Goal: Information Seeking & Learning: Learn about a topic

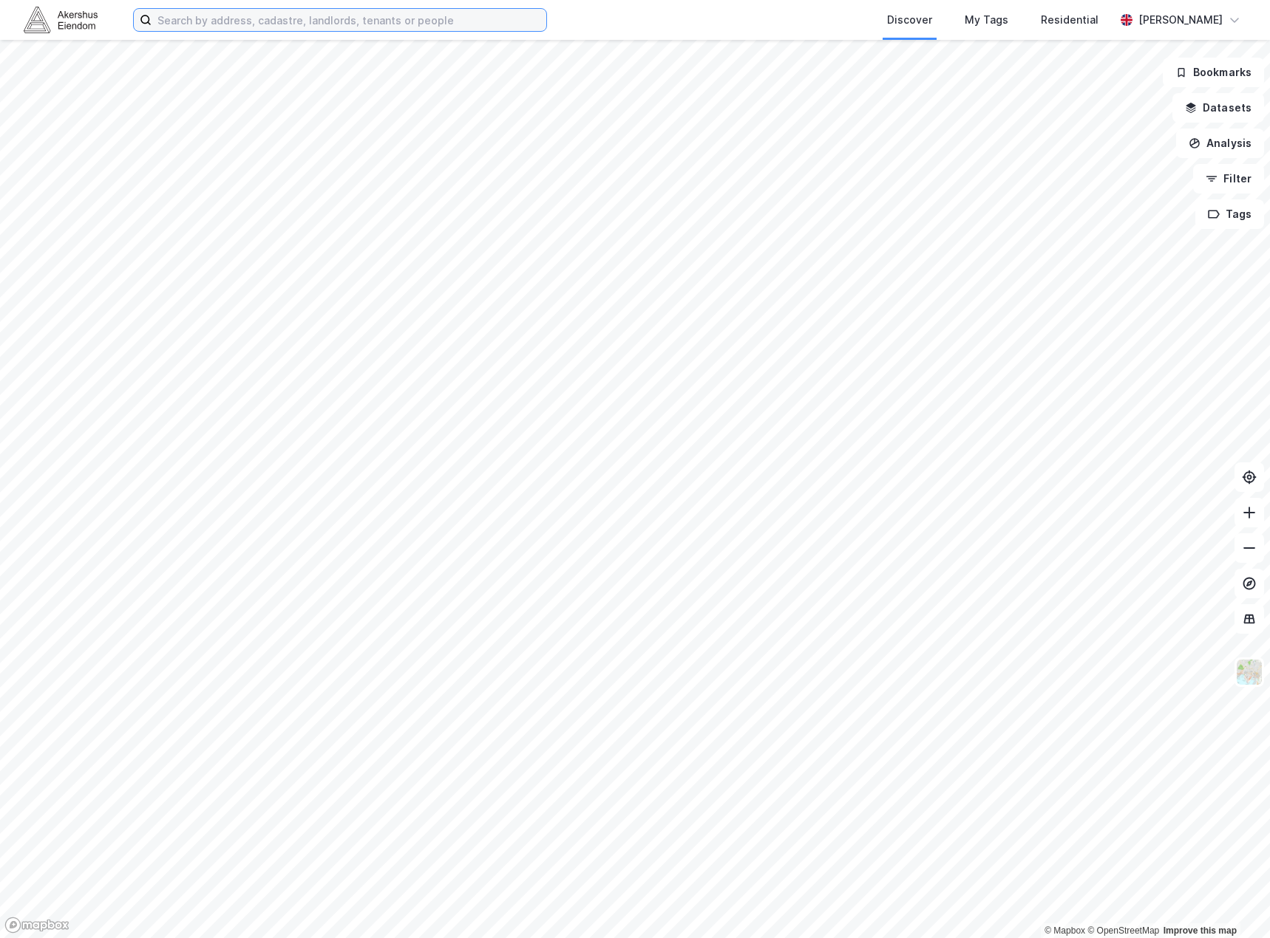
click at [443, 18] on input at bounding box center [348, 20] width 395 height 22
click at [368, 20] on input at bounding box center [348, 20] width 395 height 22
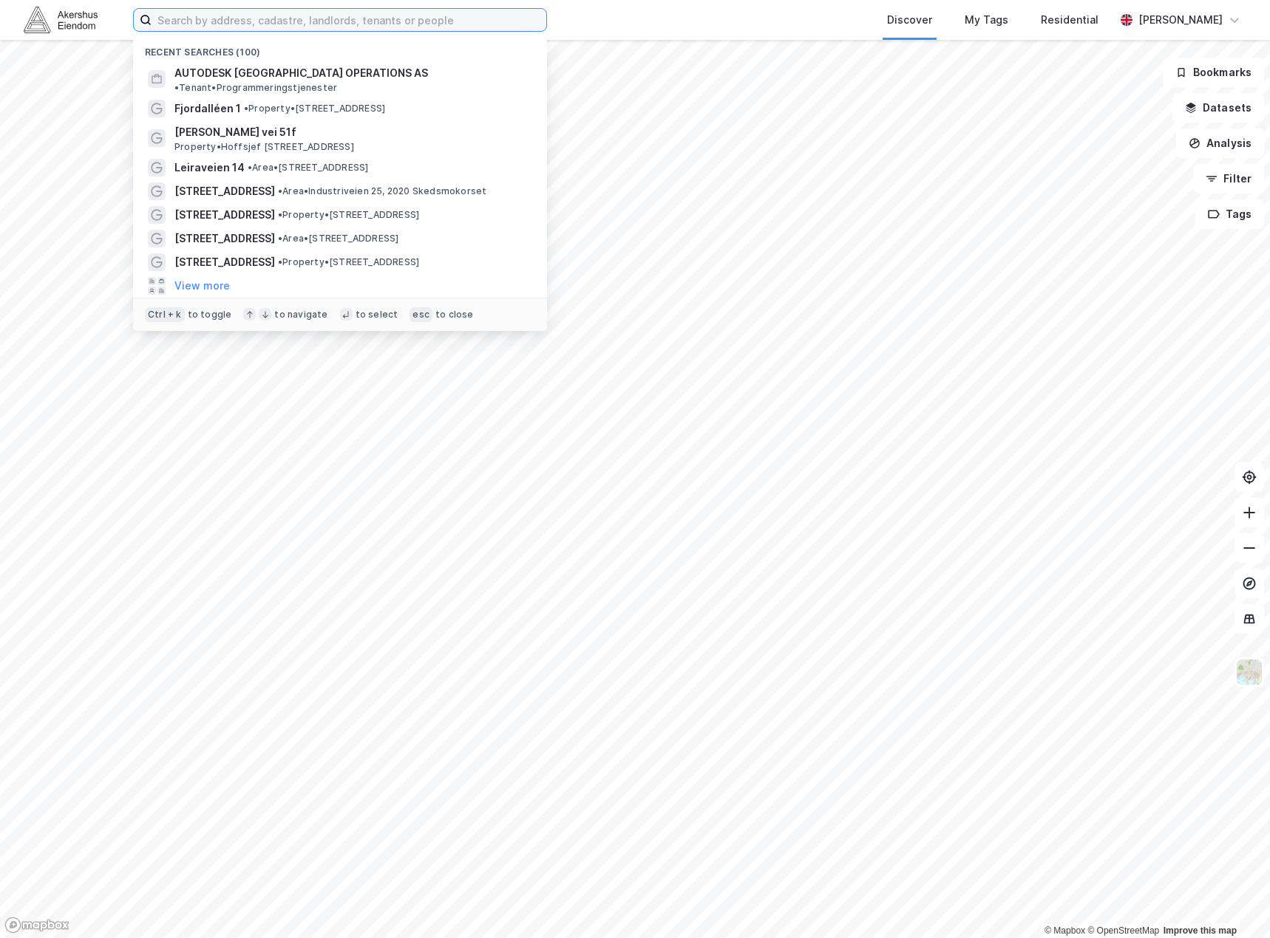
paste input "• [STREET_ADDRESS]"
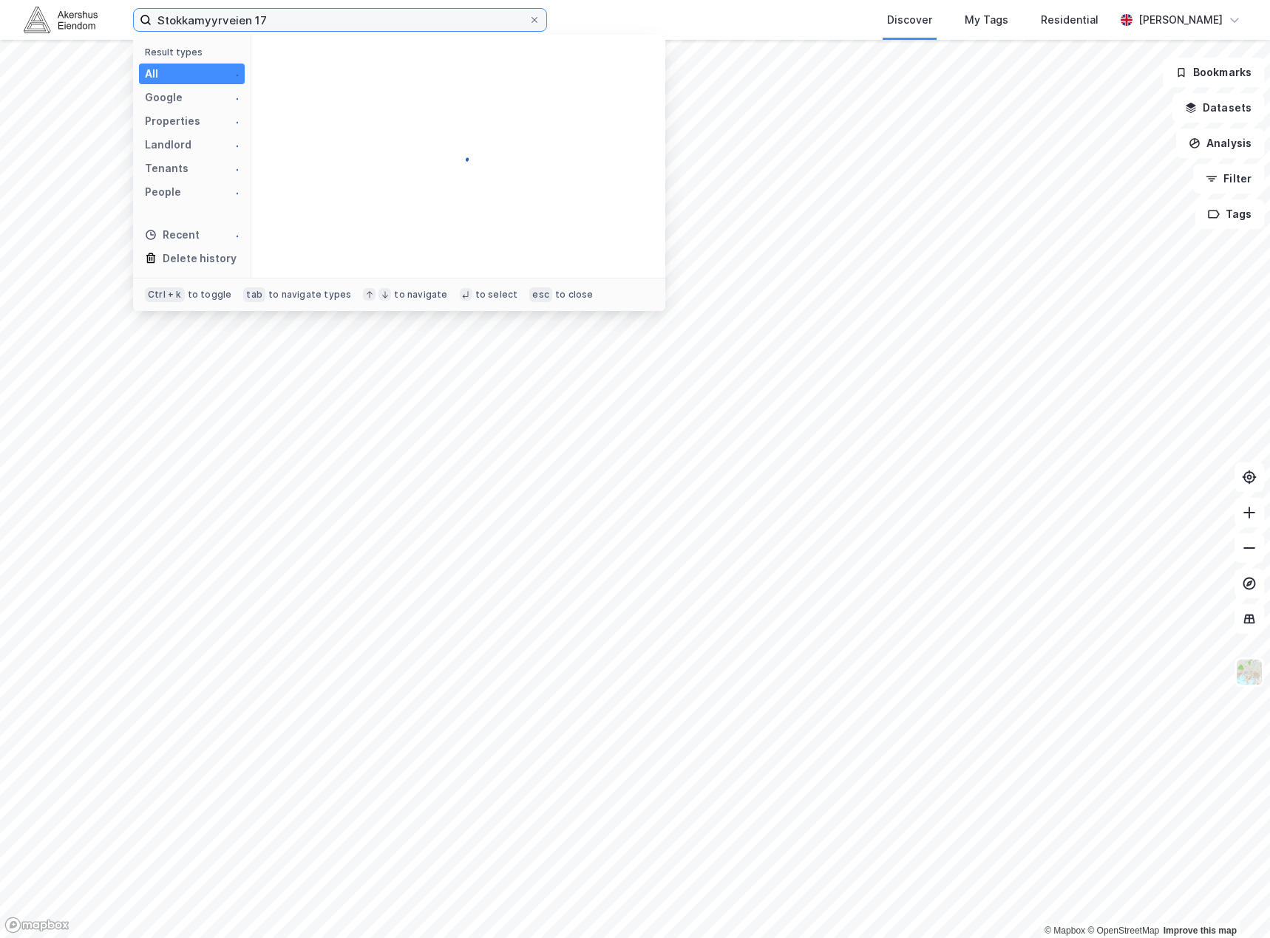
type input "Stokkamyyrveien 17"
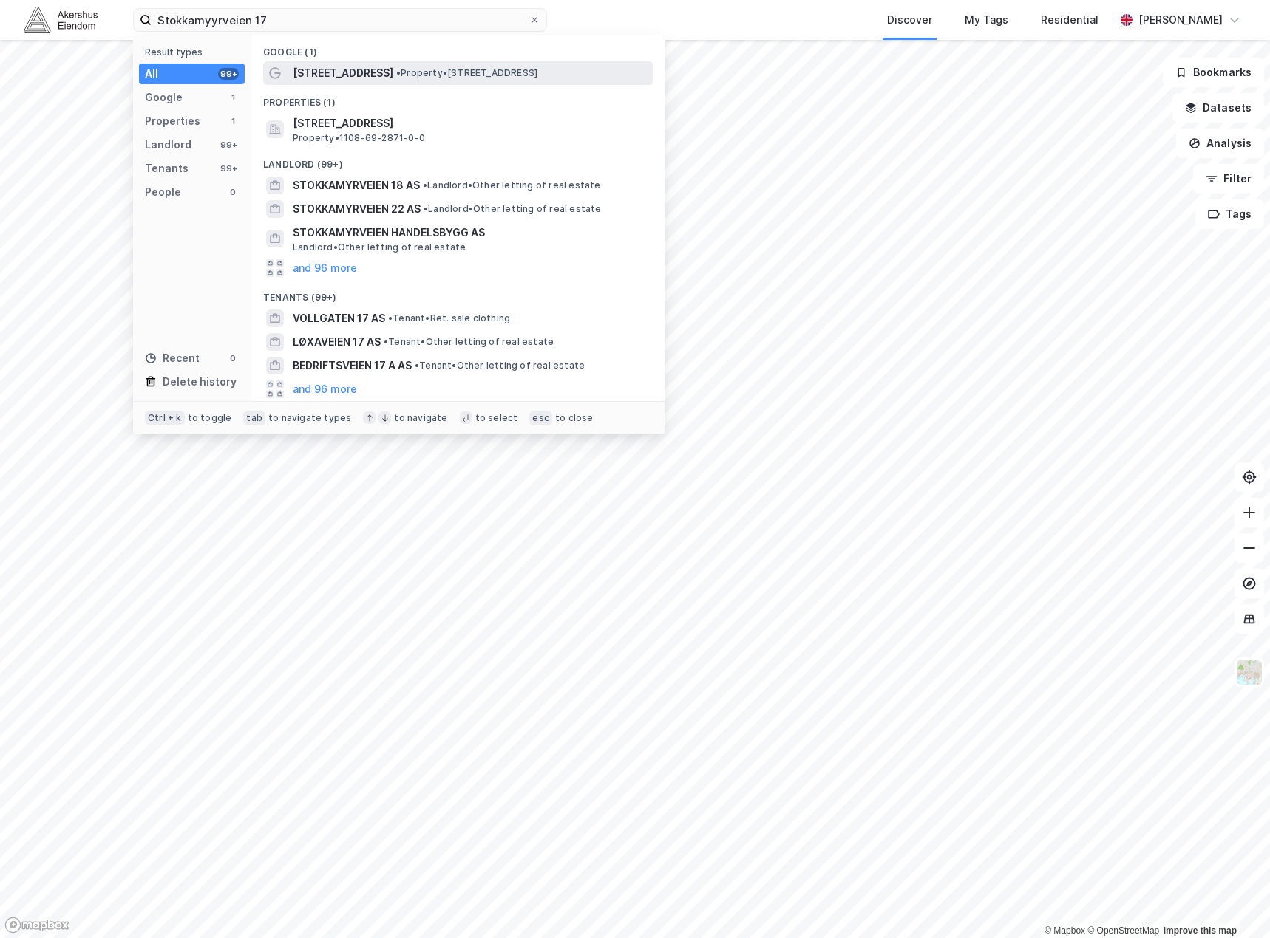
click at [440, 63] on div "[STREET_ADDRESS] • Property • [STREET_ADDRESS]" at bounding box center [458, 73] width 390 height 24
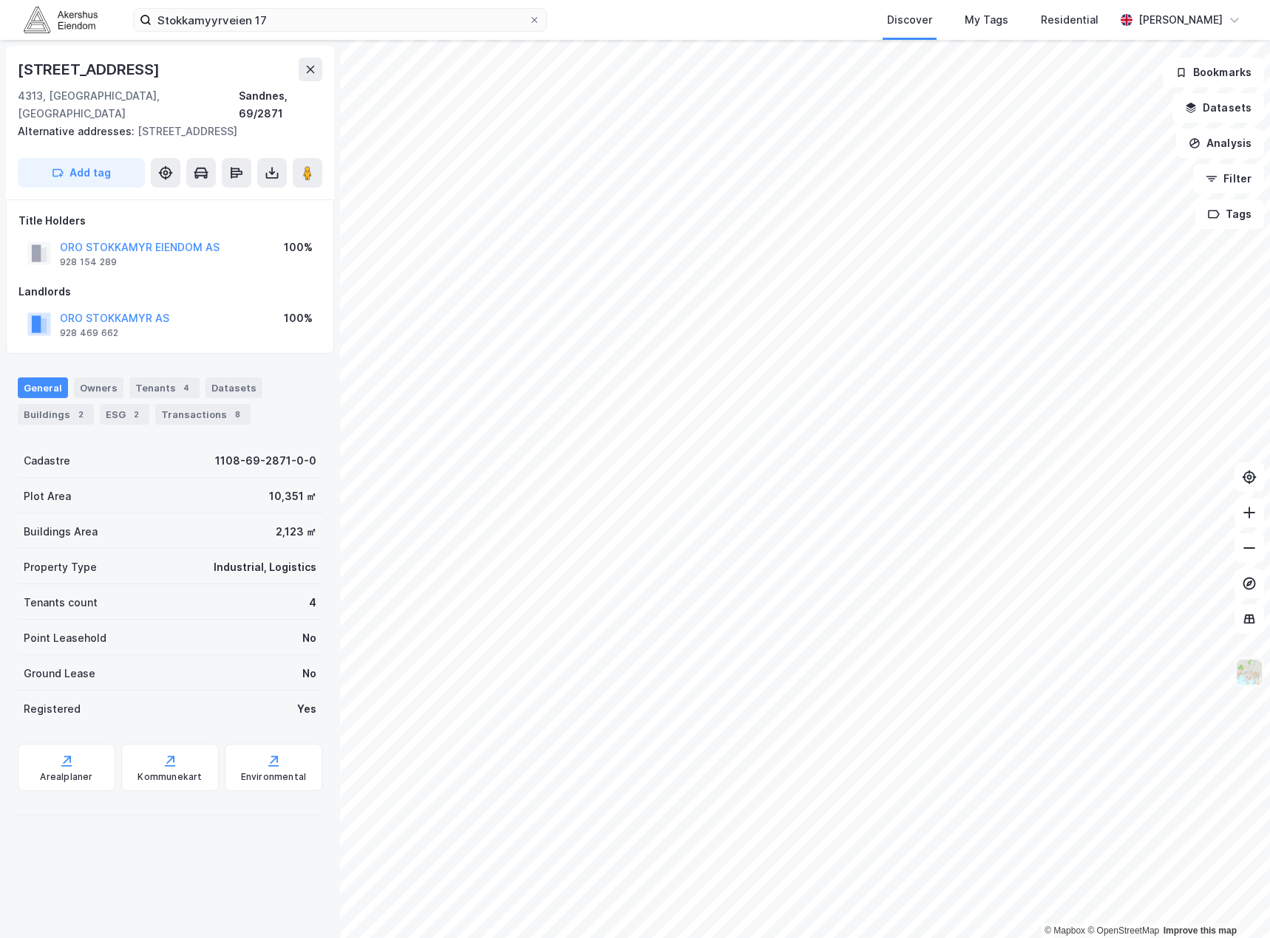
click at [1249, 661] on img at bounding box center [1249, 672] width 28 height 28
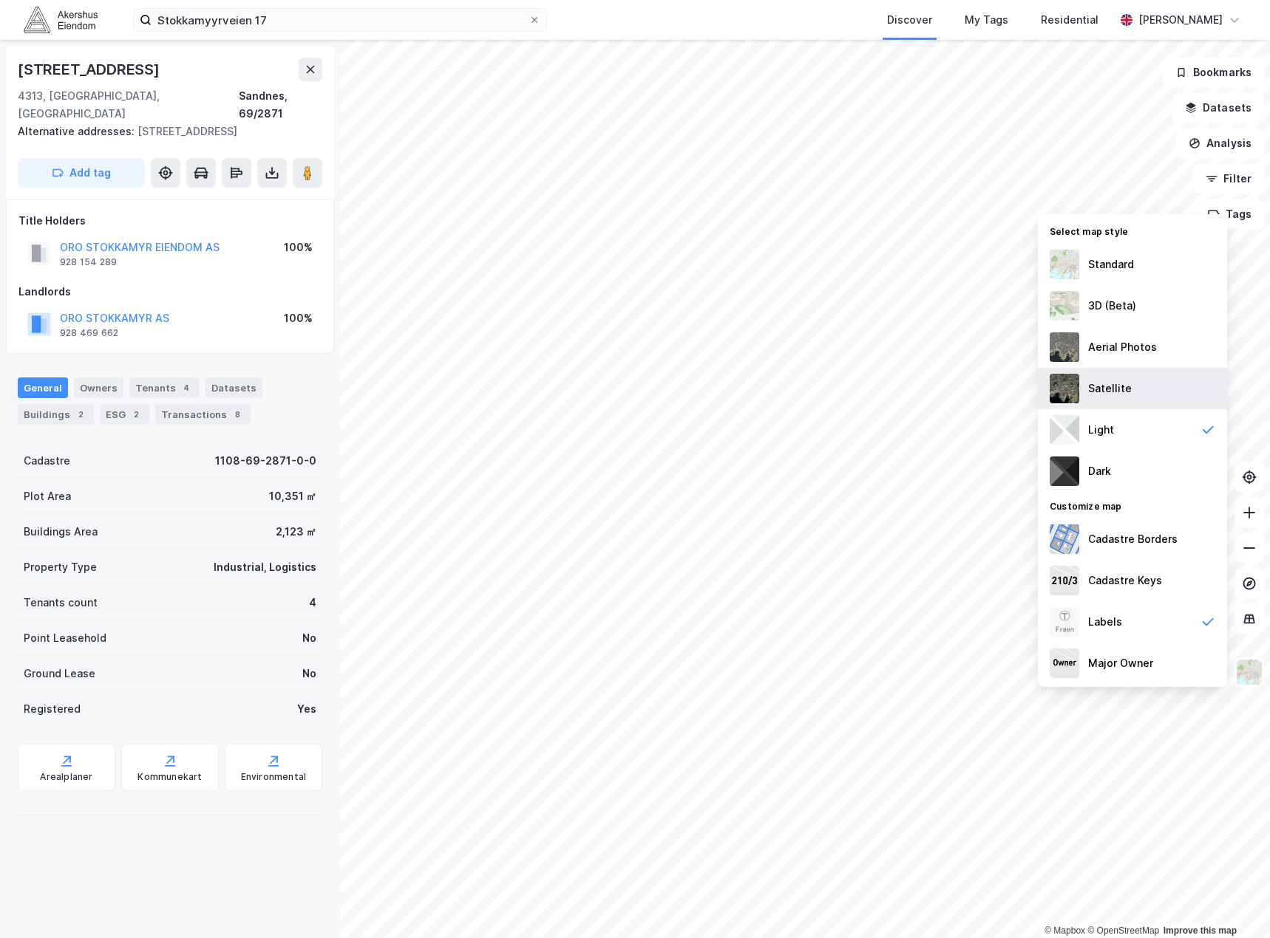
click at [1103, 376] on div "Satellite" at bounding box center [1132, 388] width 189 height 41
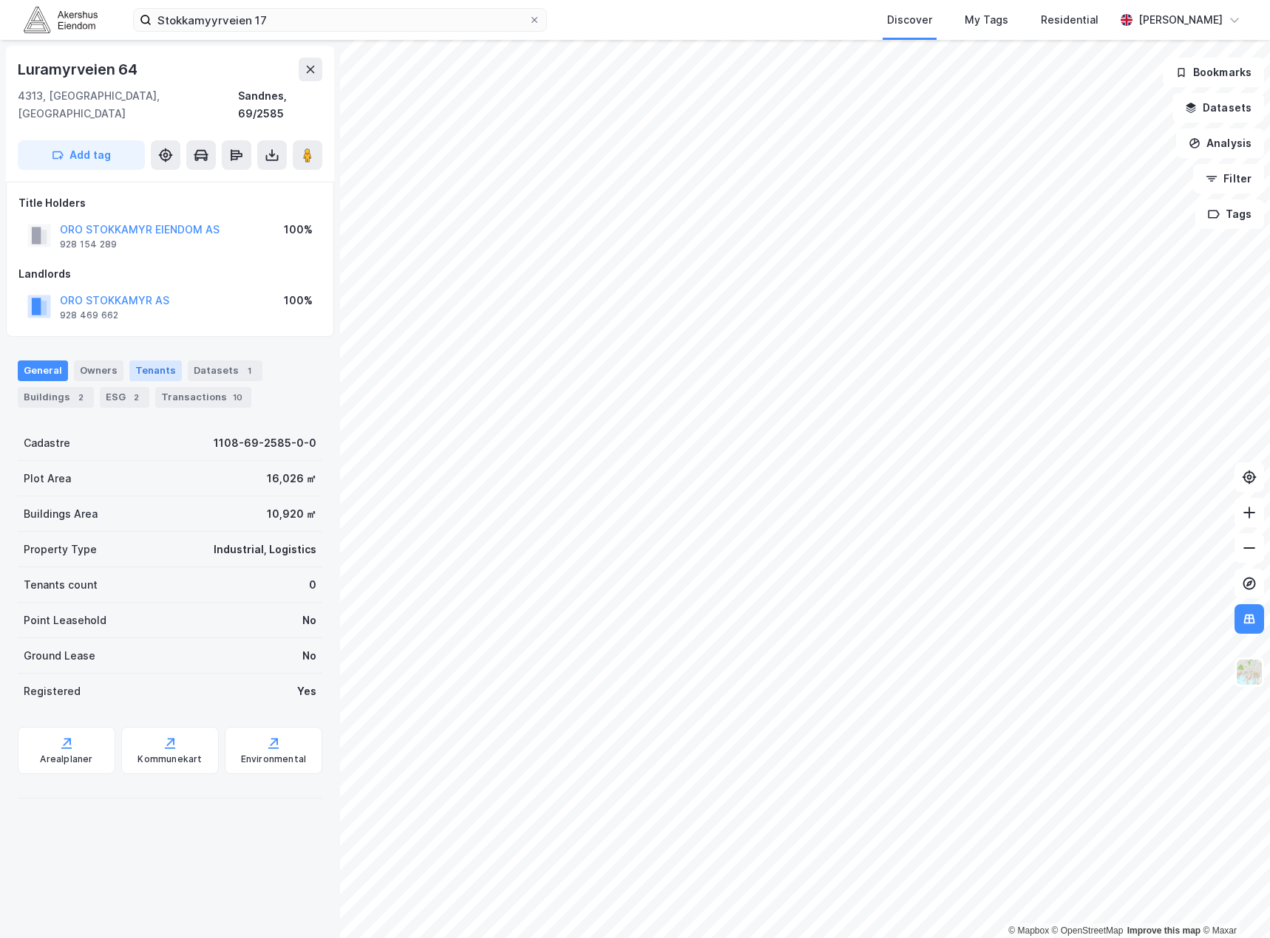
click at [163, 361] on div "Tenants" at bounding box center [155, 371] width 52 height 21
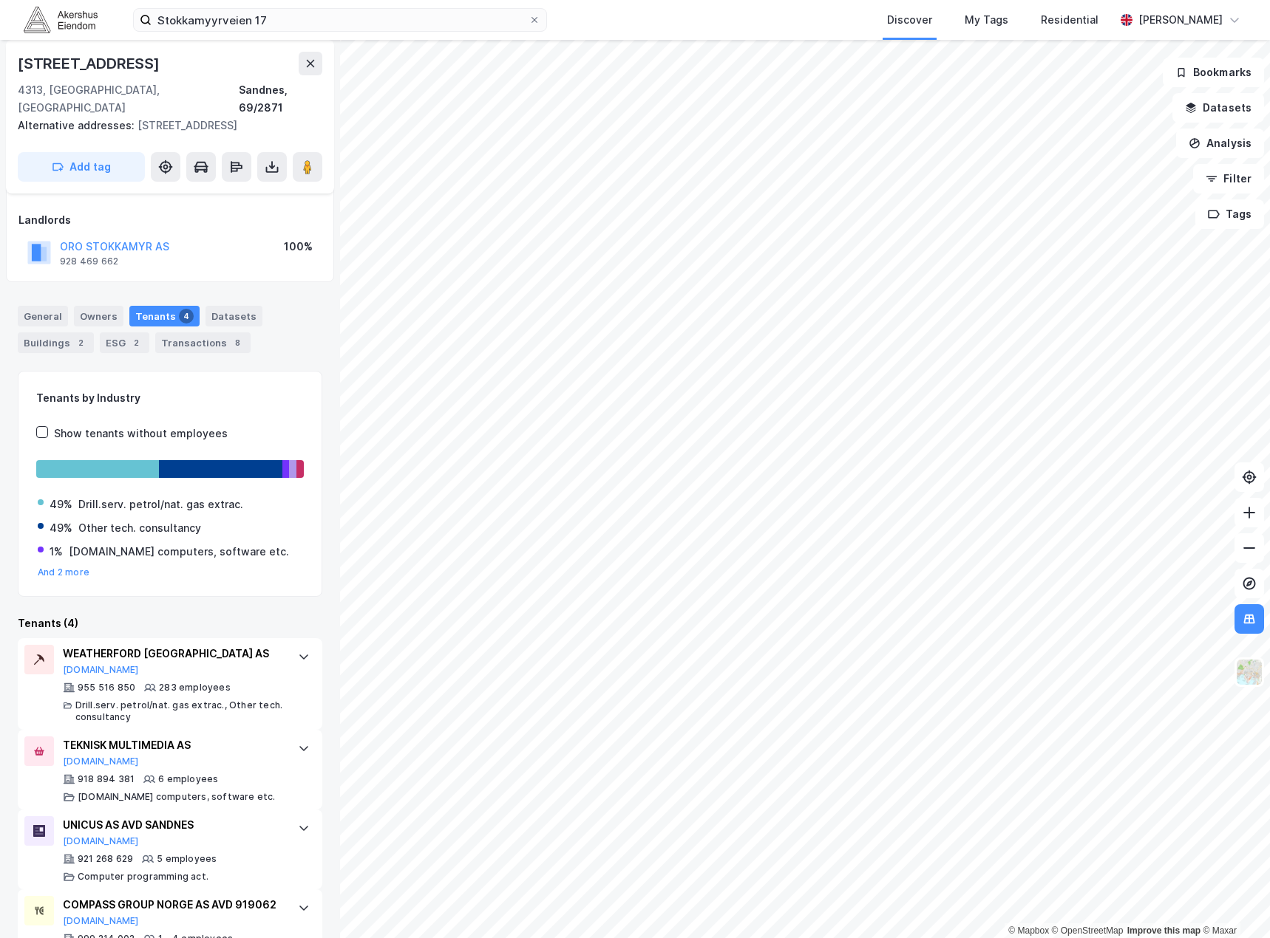
scroll to position [120, 0]
